Goal: Task Accomplishment & Management: Complete application form

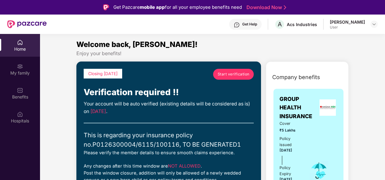
click at [228, 77] on link "Start verification" at bounding box center [233, 74] width 41 height 11
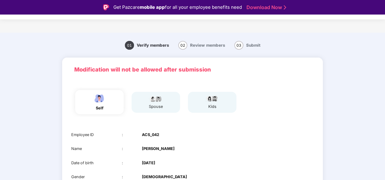
scroll to position [15, 0]
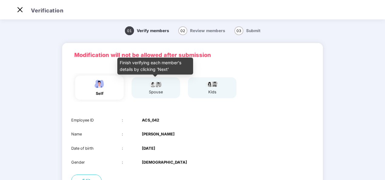
click at [162, 87] on img at bounding box center [155, 83] width 15 height 7
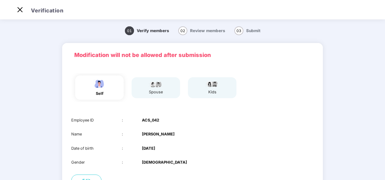
scroll to position [52, 0]
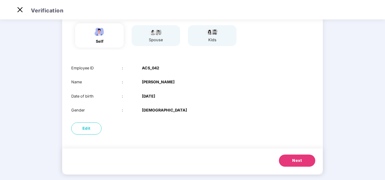
click at [294, 159] on span "Next" at bounding box center [298, 161] width 10 height 6
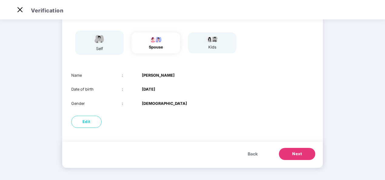
scroll to position [45, 0]
click at [90, 117] on button "Edit" at bounding box center [86, 122] width 30 height 12
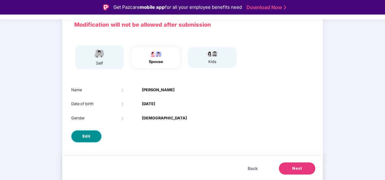
select select "******"
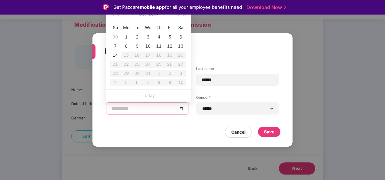
click at [147, 108] on input at bounding box center [144, 108] width 66 height 7
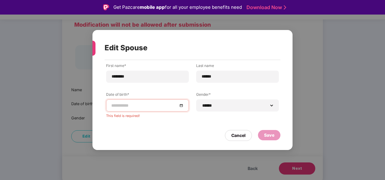
click at [384, 105] on div "**********" at bounding box center [192, 90] width 385 height 180
drag, startPoint x: 384, startPoint y: 105, endPoint x: 383, endPoint y: 99, distance: 6.1
click at [383, 99] on div "**********" at bounding box center [192, 90] width 385 height 180
click at [182, 105] on div at bounding box center [147, 105] width 73 height 7
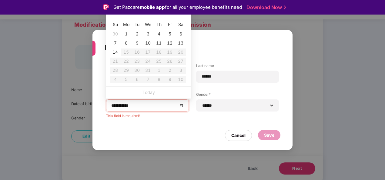
type input "**********"
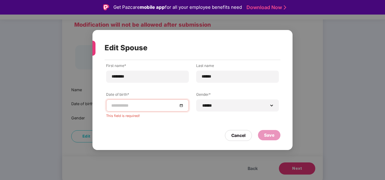
drag, startPoint x: 385, startPoint y: 52, endPoint x: 385, endPoint y: 36, distance: 16.1
click at [385, 36] on div "**********" at bounding box center [192, 90] width 385 height 180
click at [242, 136] on div "Cancel" at bounding box center [239, 135] width 14 height 7
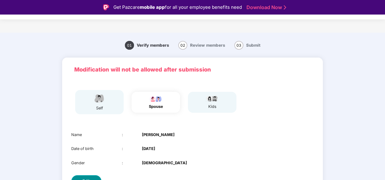
click at [91, 176] on button "Edit" at bounding box center [86, 181] width 30 height 12
select select "******"
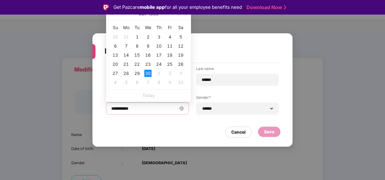
click at [152, 112] on input "**********" at bounding box center [144, 108] width 66 height 7
click at [146, 17] on button "Jun" at bounding box center [142, 14] width 7 height 12
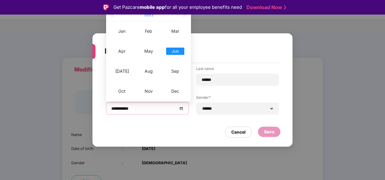
click at [151, 18] on button "1993" at bounding box center [149, 15] width 10 height 12
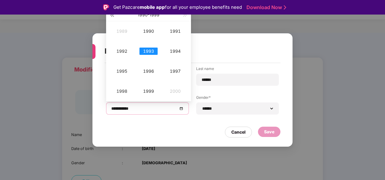
click at [113, 16] on button "button" at bounding box center [112, 15] width 7 height 12
click at [176, 53] on div "1984" at bounding box center [175, 51] width 18 height 7
click at [152, 54] on div "May" at bounding box center [149, 51] width 18 height 7
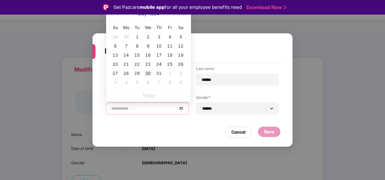
type input "**********"
click at [151, 72] on div "30" at bounding box center [147, 73] width 7 height 7
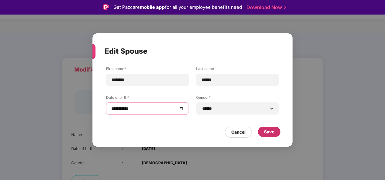
click at [269, 131] on div "Save" at bounding box center [269, 132] width 10 height 7
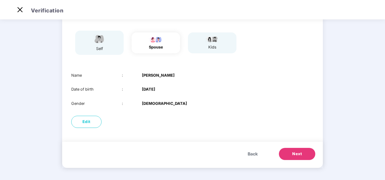
scroll to position [37, 0]
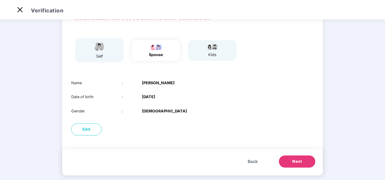
click at [310, 159] on button "Next" at bounding box center [297, 162] width 36 height 12
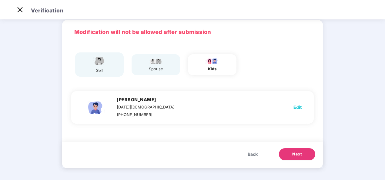
click at [302, 149] on button "Next" at bounding box center [297, 154] width 36 height 12
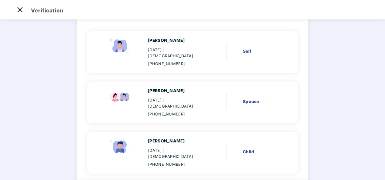
scroll to position [75, 0]
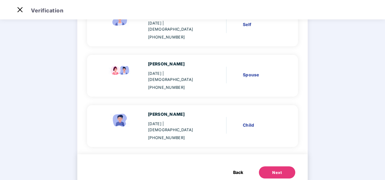
click at [277, 170] on div "Next" at bounding box center [278, 173] width 10 height 6
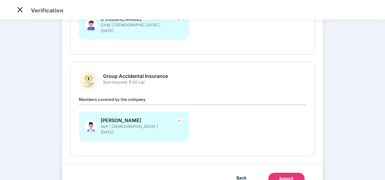
scroll to position [173, 0]
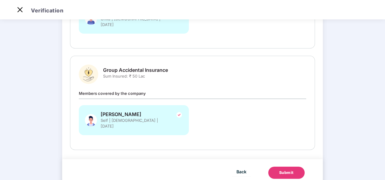
click at [287, 170] on div "Submit" at bounding box center [287, 173] width 15 height 6
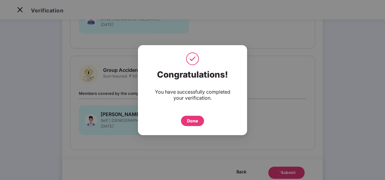
click at [188, 121] on div "Done" at bounding box center [192, 121] width 11 height 7
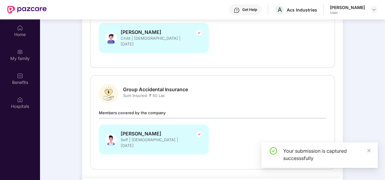
scroll to position [34, 0]
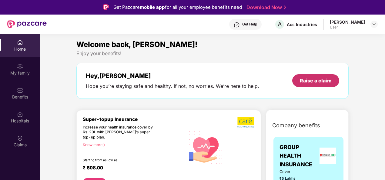
click at [329, 78] on div "Raise a claim" at bounding box center [316, 80] width 32 height 7
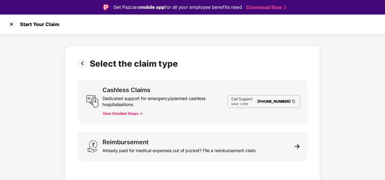
click at [127, 115] on button "View Detailed Steps ->" at bounding box center [123, 113] width 40 height 5
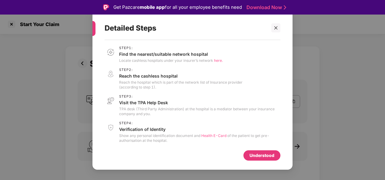
click at [265, 156] on div "Understood" at bounding box center [262, 155] width 25 height 7
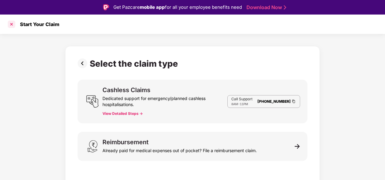
click at [10, 23] on div at bounding box center [12, 24] width 10 height 10
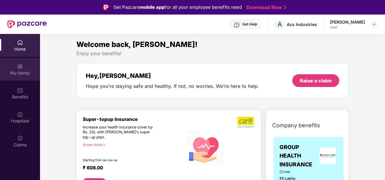
click at [18, 66] on img at bounding box center [20, 66] width 6 height 6
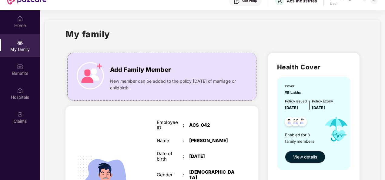
scroll to position [34, 0]
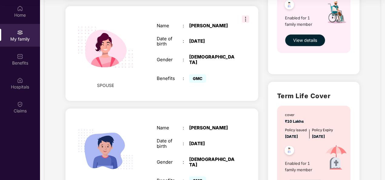
scroll to position [0, 0]
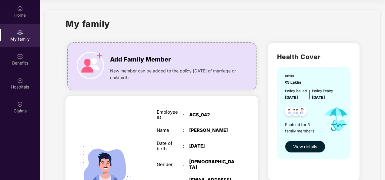
click at [307, 142] on button "View details" at bounding box center [305, 147] width 40 height 12
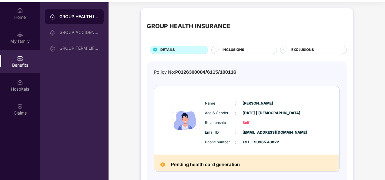
click at [220, 50] on div "INCLUSIONS" at bounding box center [247, 50] width 54 height 6
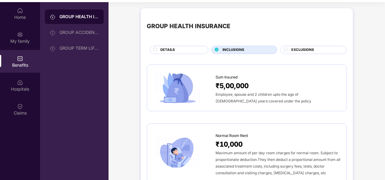
click at [313, 48] on span "EXCLUSIONS" at bounding box center [303, 49] width 23 height 5
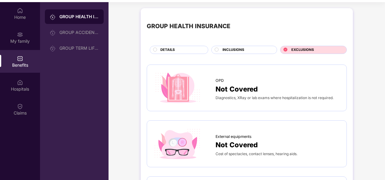
click at [242, 48] on span "INCLUSIONS" at bounding box center [234, 49] width 22 height 5
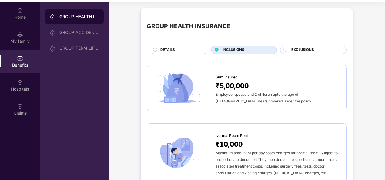
click at [189, 47] on div "DETAILS" at bounding box center [182, 50] width 48 height 6
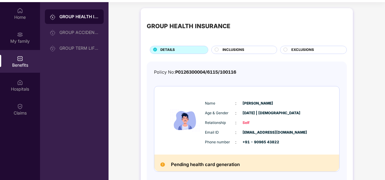
scroll to position [34, 0]
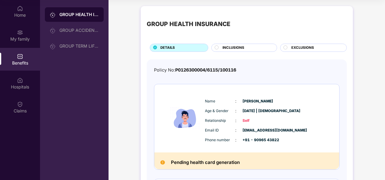
drag, startPoint x: 384, startPoint y: 76, endPoint x: 387, endPoint y: 108, distance: 31.7
click at [385, 108] on html "Get Pazcare mobile app for all your employee benefits need Download Now Get Hel…" at bounding box center [192, 56] width 385 height 180
click at [176, 121] on img at bounding box center [185, 118] width 36 height 50
click at [19, 17] on div "Home" at bounding box center [20, 15] width 40 height 6
